Goal: Check status: Check status

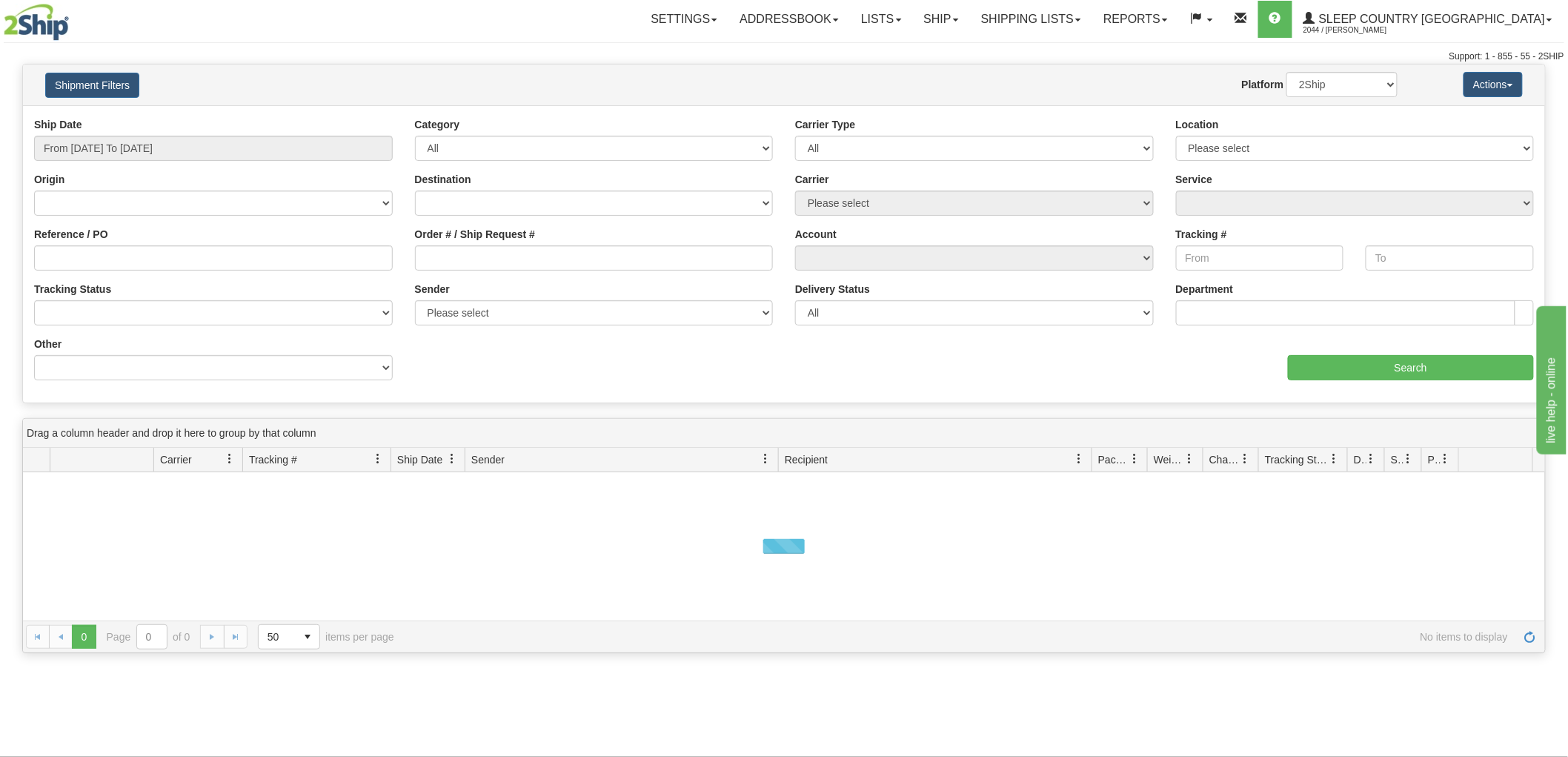
click at [141, 135] on div "Ship Date From [DATE] To [DATE]" at bounding box center [214, 139] width 359 height 44
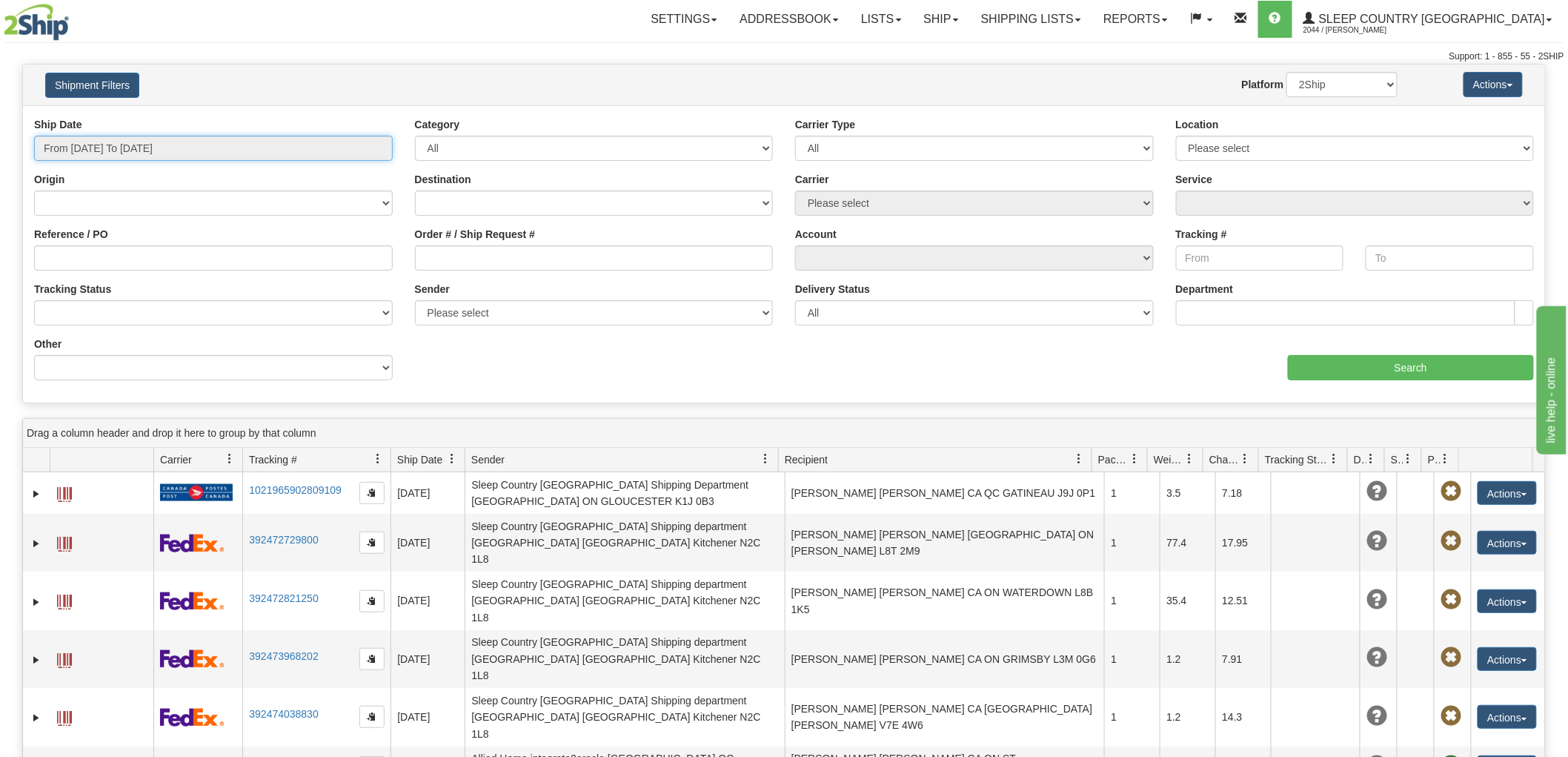
click at [142, 143] on input "From [DATE] To [DATE]" at bounding box center [214, 148] width 359 height 25
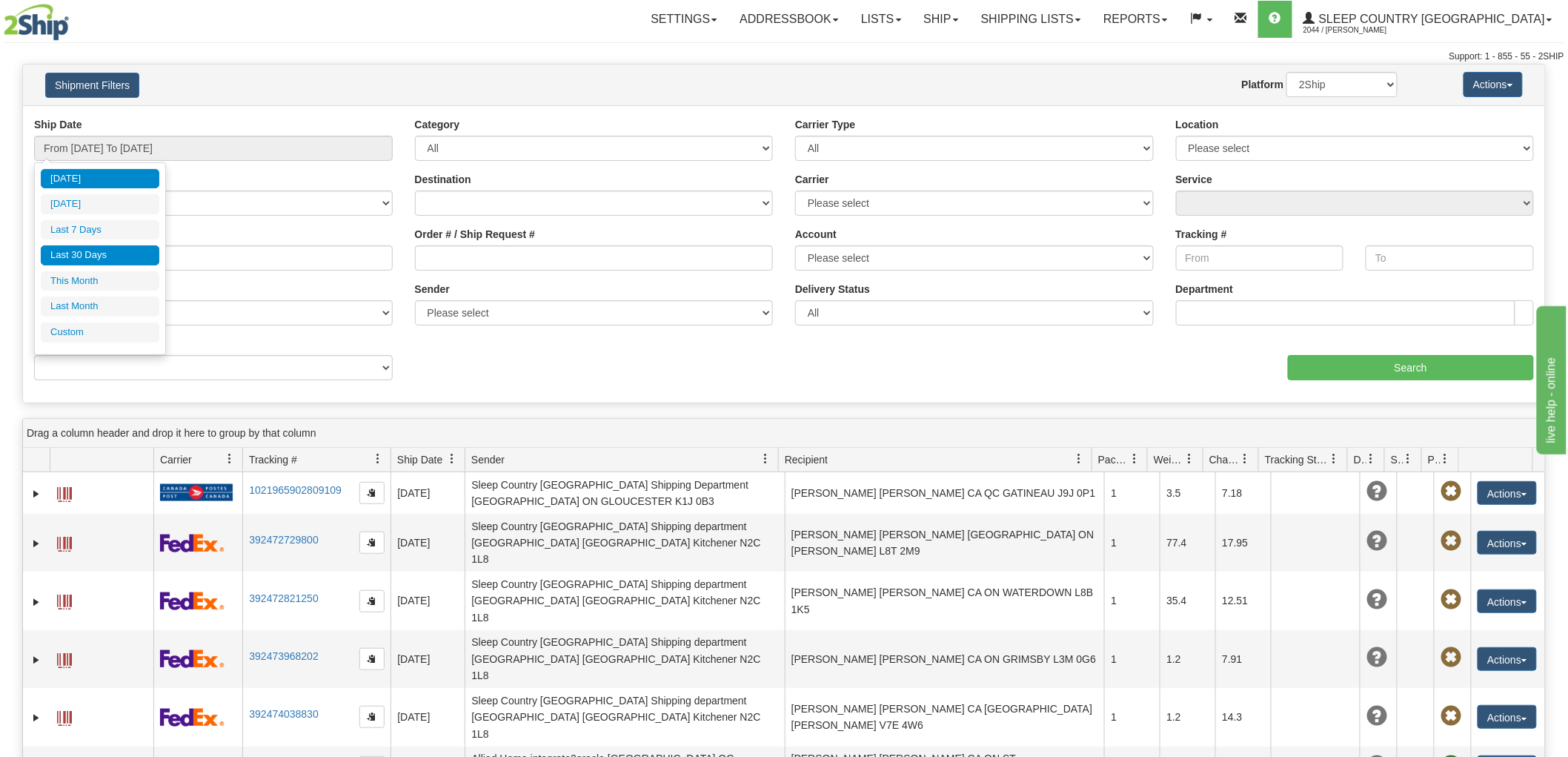
click at [123, 246] on li "Last 30 Days" at bounding box center [100, 255] width 119 height 20
type input "From [DATE] To [DATE]"
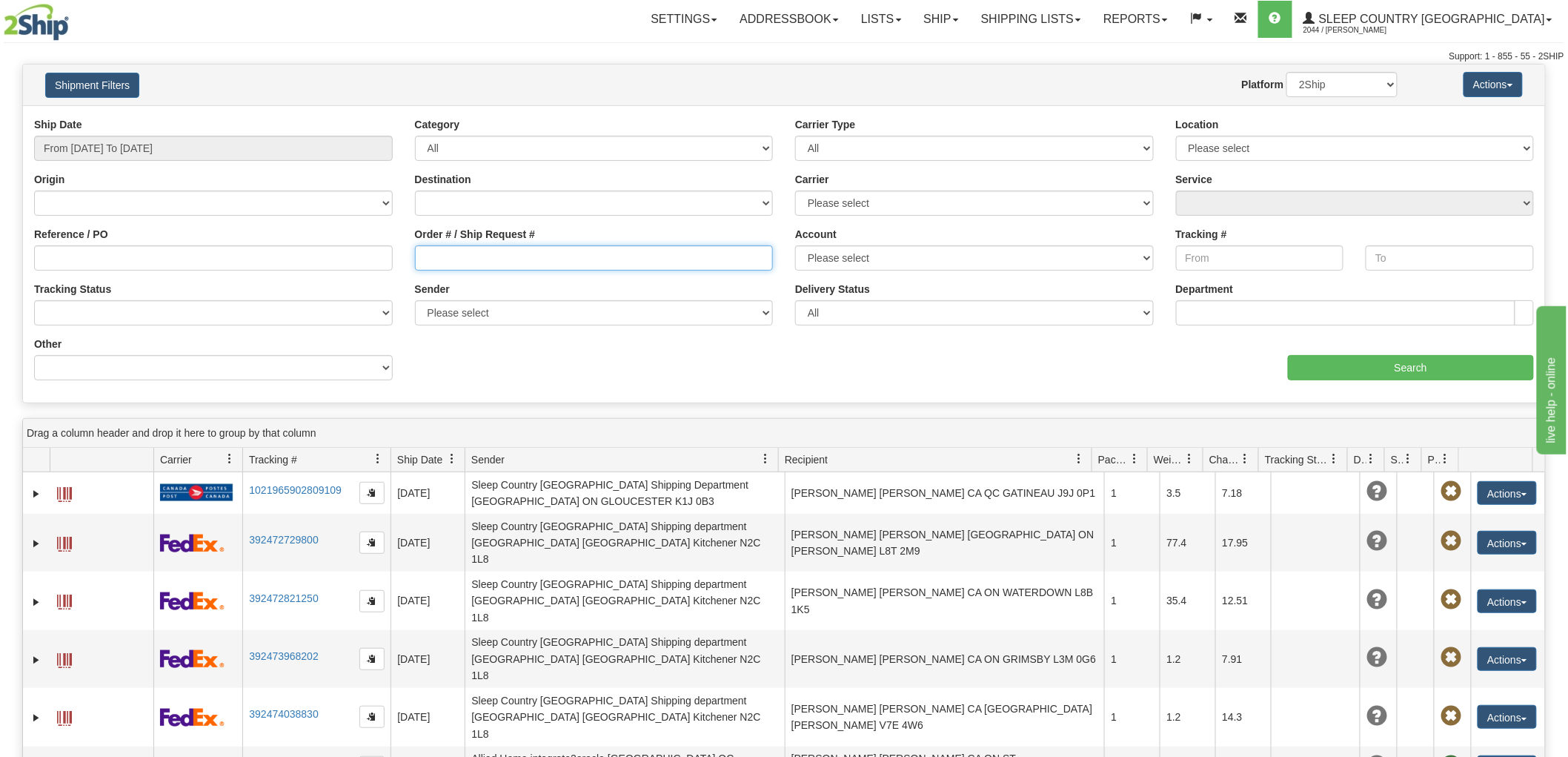
click at [574, 261] on input "Order # / Ship Request #" at bounding box center [594, 258] width 359 height 25
paste input "9002I012407"
type input "9002I012407"
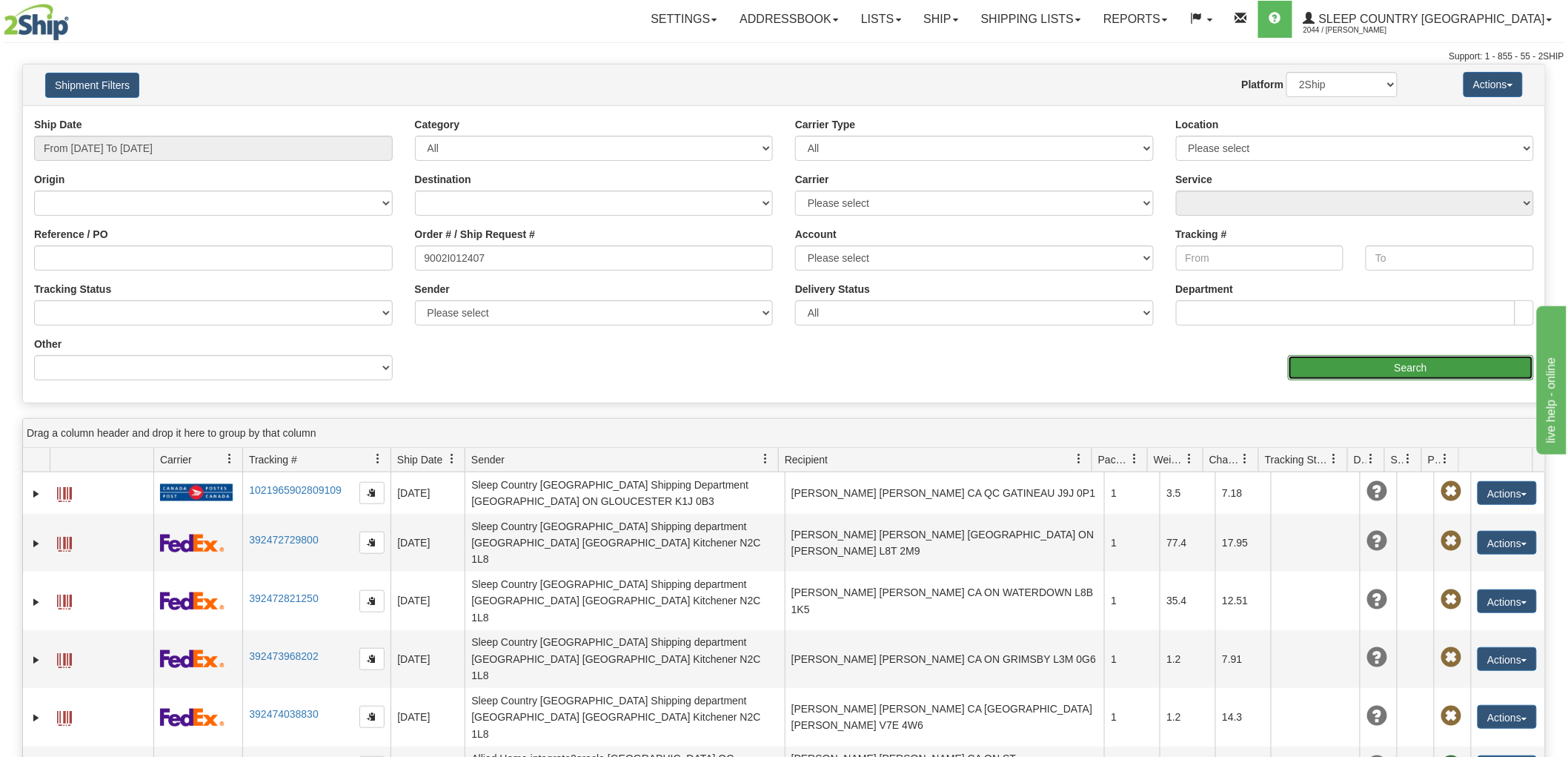
click at [1331, 377] on input "Search" at bounding box center [1411, 368] width 246 height 25
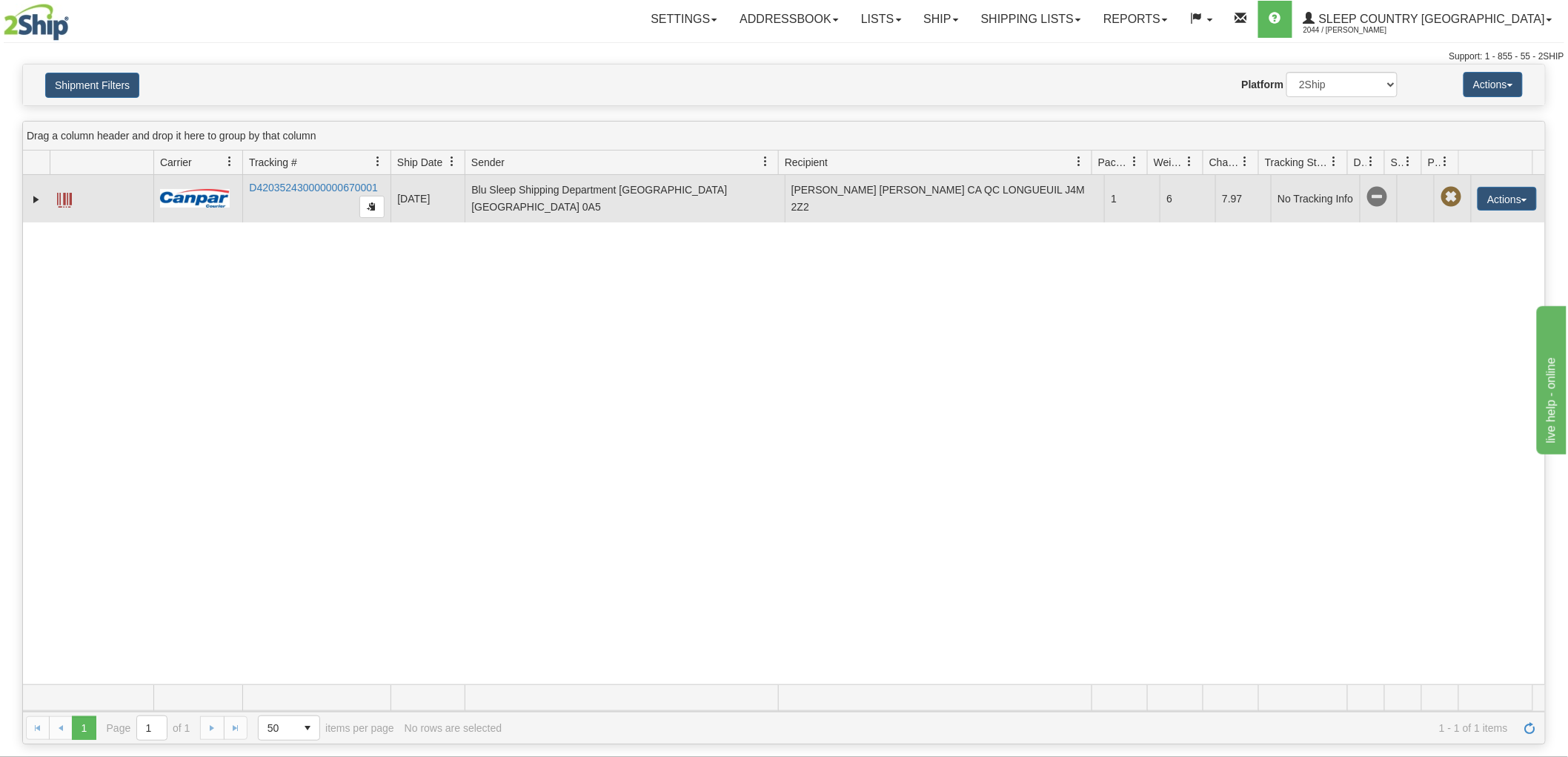
click at [339, 176] on td "D420352430000000670001" at bounding box center [316, 199] width 148 height 48
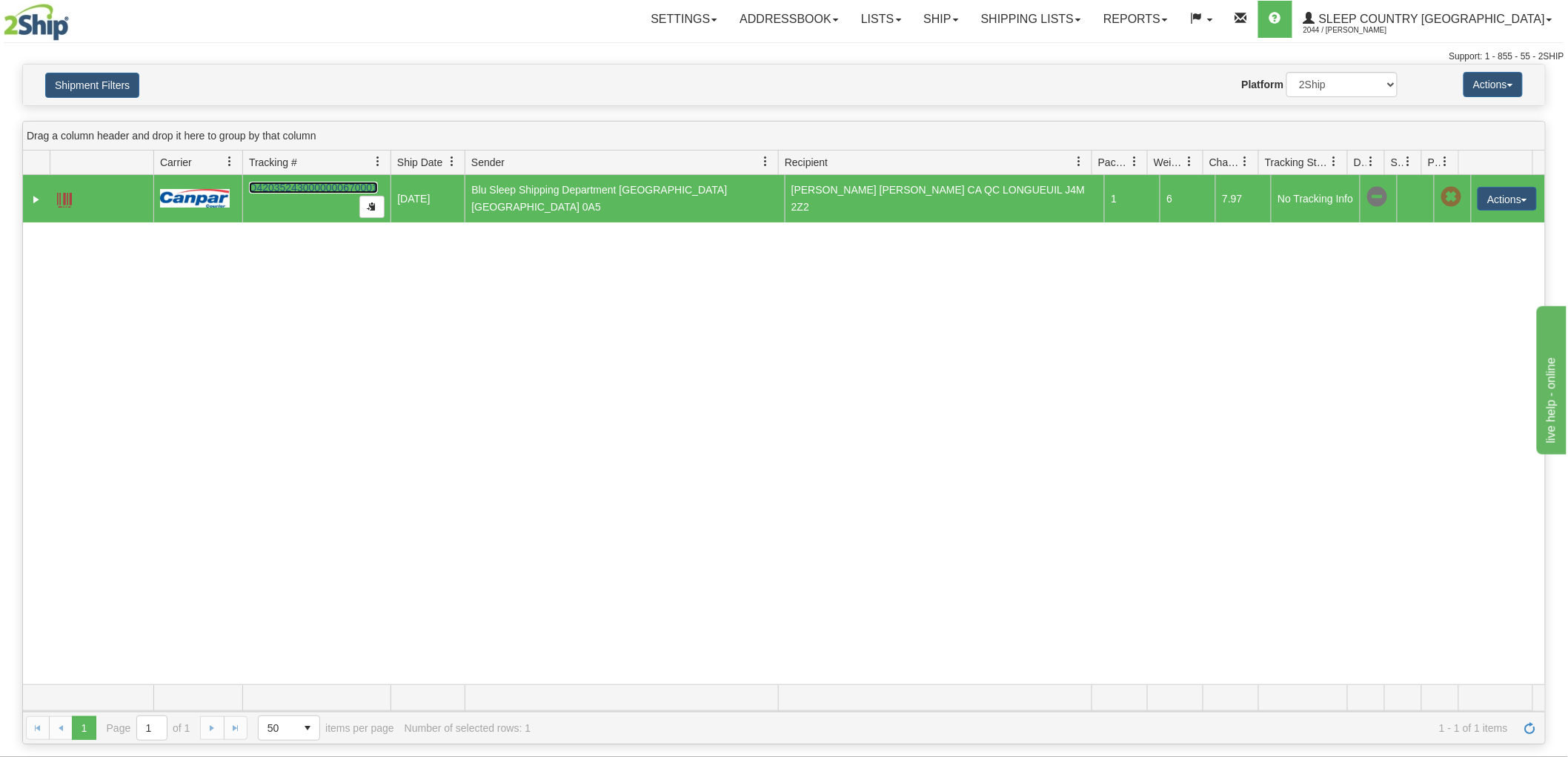
click at [341, 186] on link "D420352430000000670001" at bounding box center [314, 187] width 129 height 12
